Goal: Information Seeking & Learning: Learn about a topic

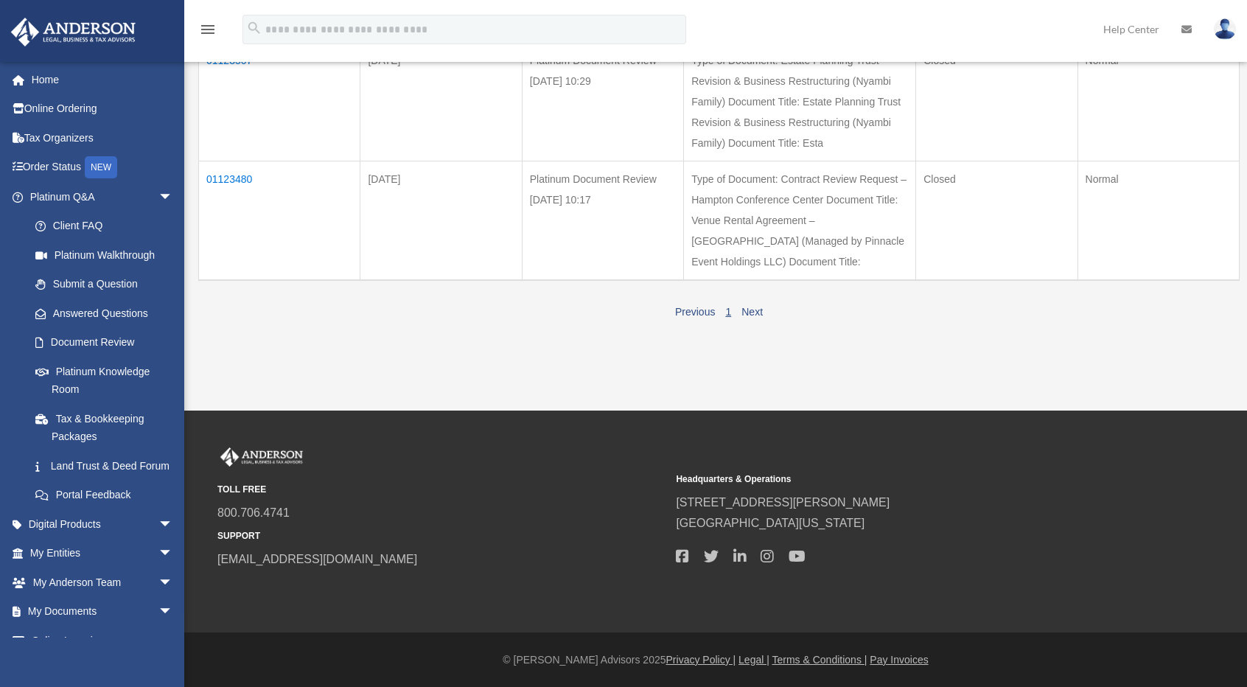
scroll to position [318, 0]
click at [754, 310] on link "Next" at bounding box center [751, 312] width 21 height 12
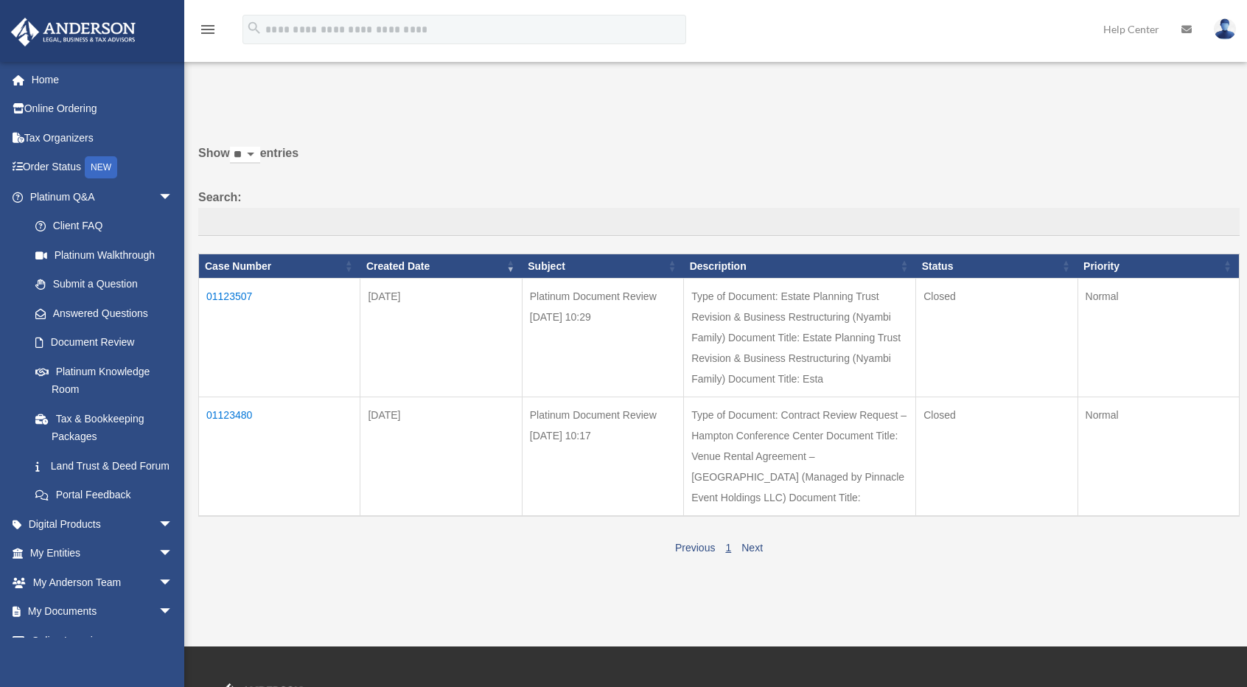
scroll to position [0, 0]
click at [111, 170] on div "NEW" at bounding box center [101, 167] width 32 height 22
click at [106, 170] on div "NEW" at bounding box center [101, 167] width 32 height 22
click at [237, 290] on td "01123507" at bounding box center [279, 338] width 161 height 119
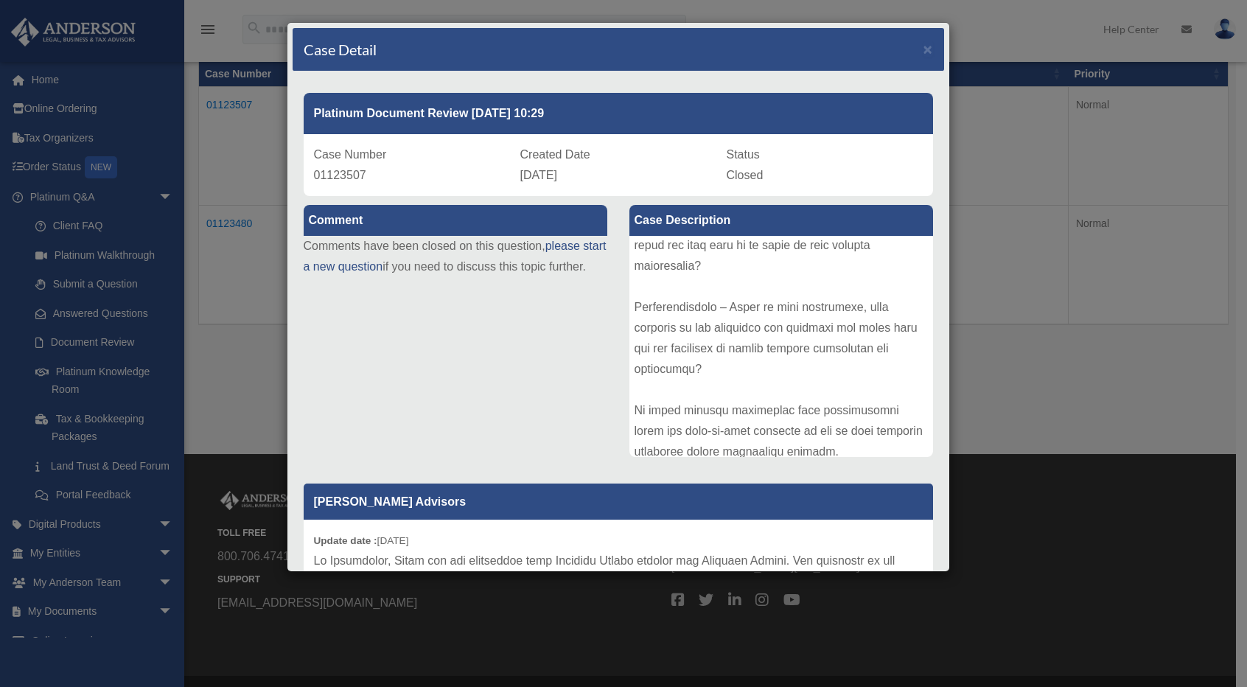
scroll to position [882, 0]
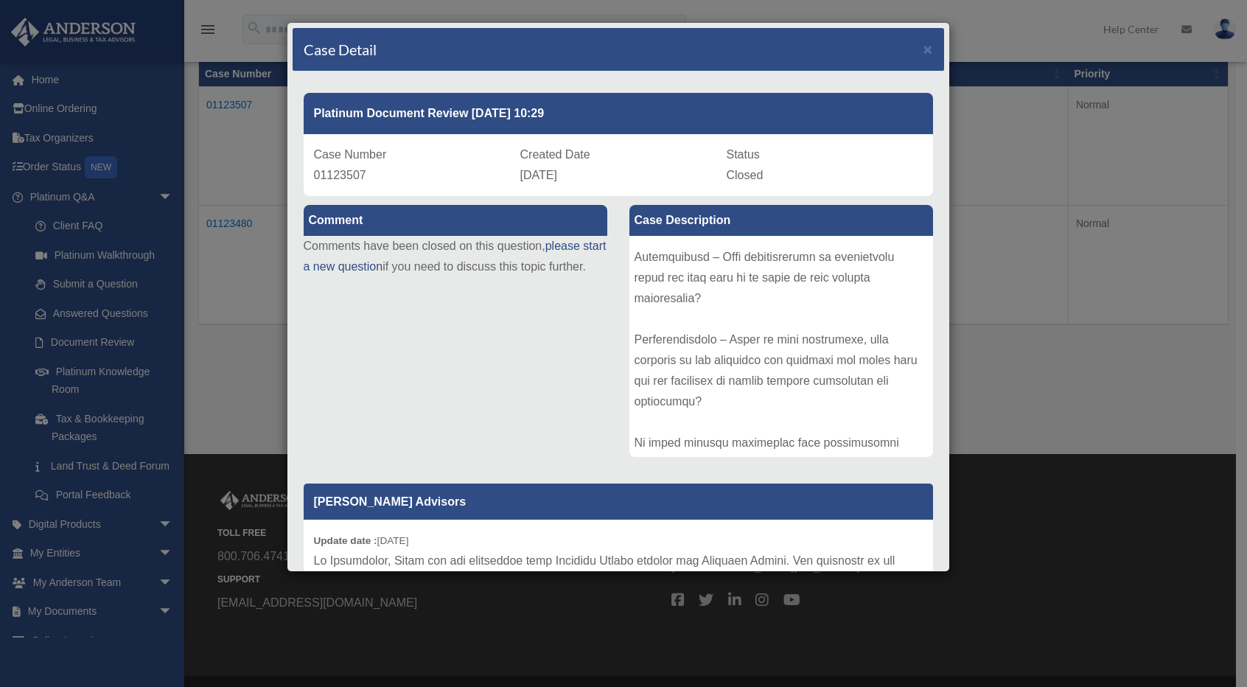
click at [1070, 428] on div "Case Detail × Platinum Document Review 09/25/2025 10:29 Case Number 01123507 Cr…" at bounding box center [623, 343] width 1247 height 687
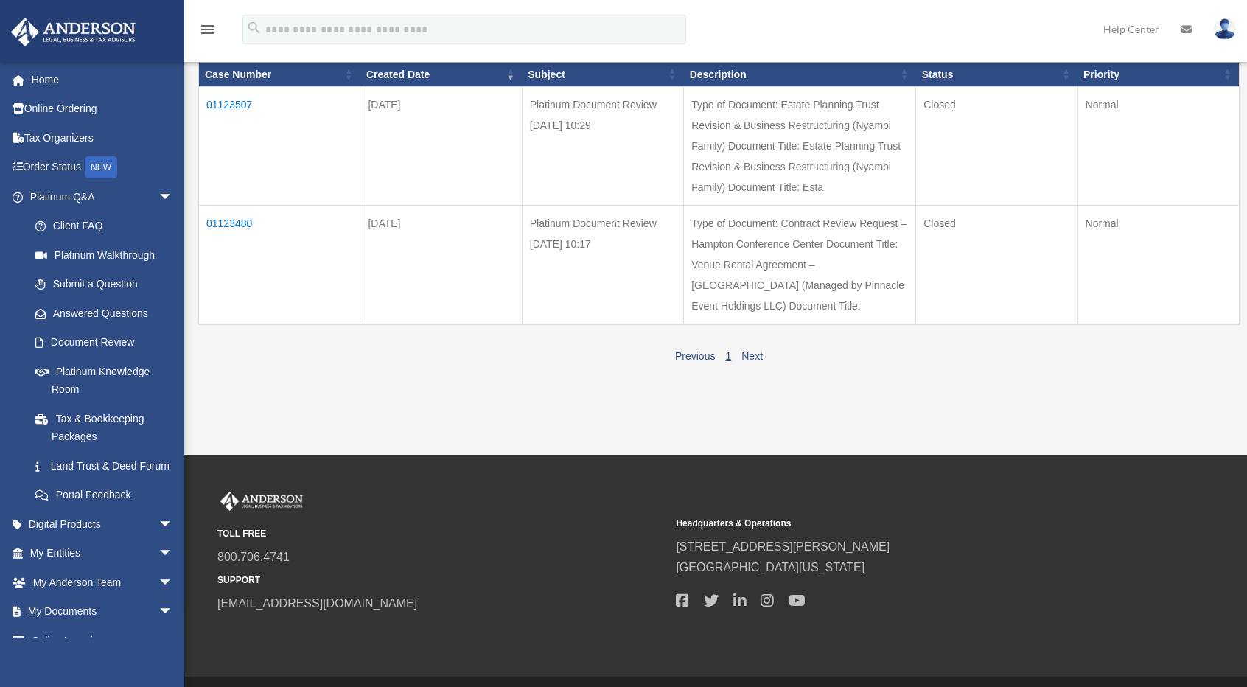
click at [237, 263] on td "01123480" at bounding box center [279, 265] width 161 height 119
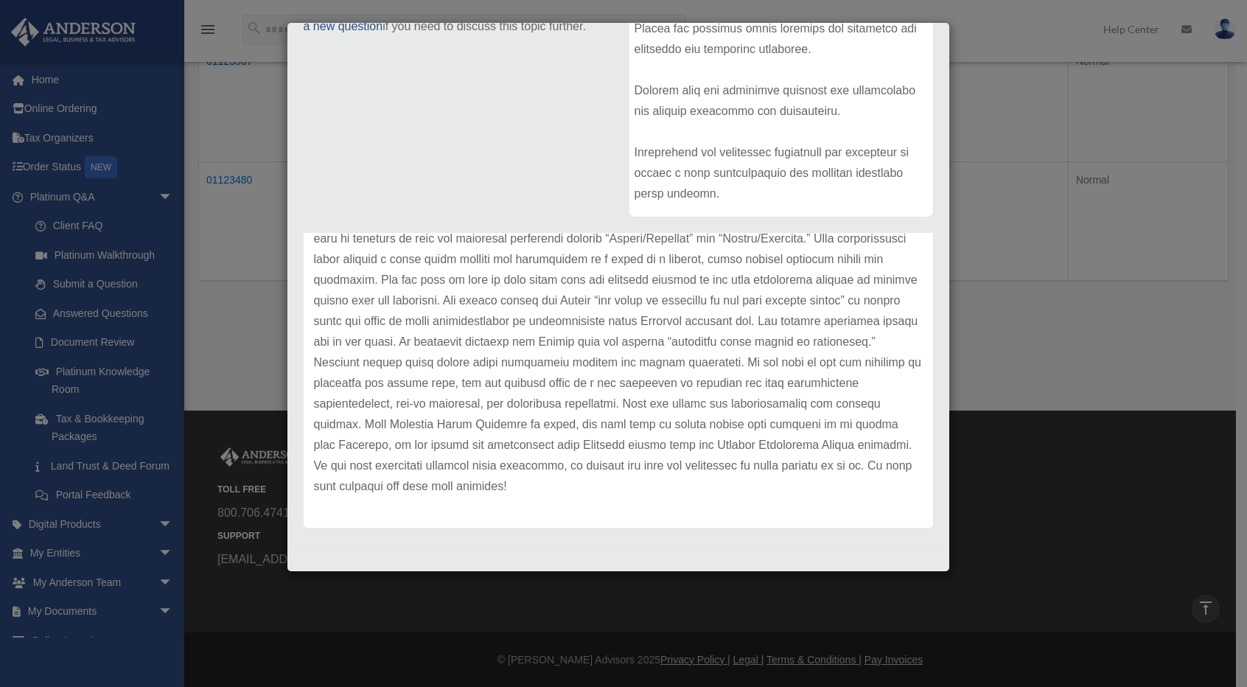
scroll to position [245, 0]
click at [1008, 408] on div "Case Detail × Platinum Document Review 09/25/2025 10:17 Case Number 01123480 Cr…" at bounding box center [623, 343] width 1247 height 687
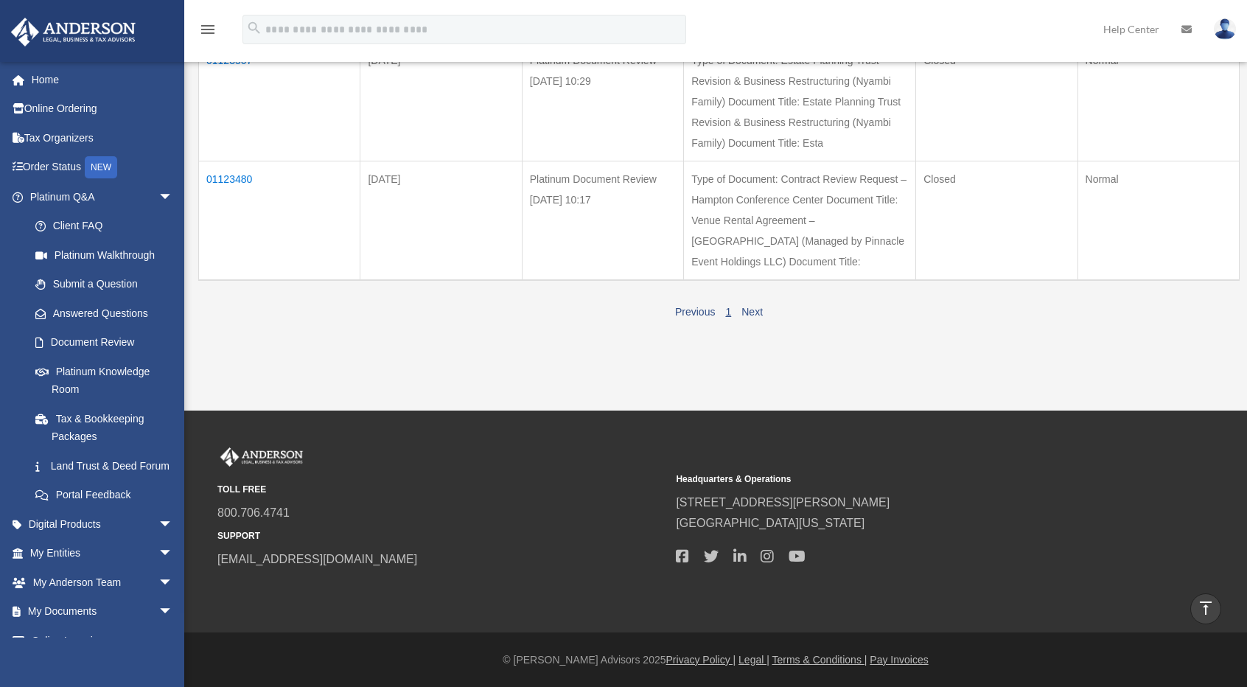
click at [85, 139] on link "Tax Organizers" at bounding box center [102, 137] width 185 height 29
